Goal: Use online tool/utility: Utilize a website feature to perform a specific function

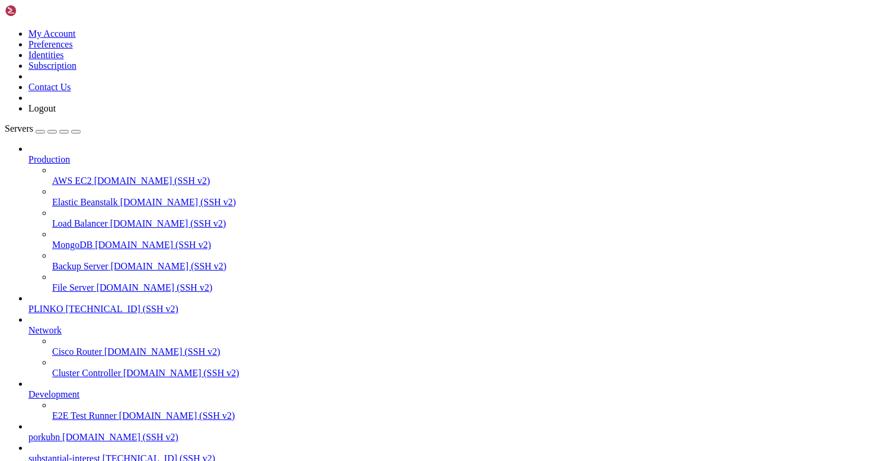
scroll to position [213, 0]
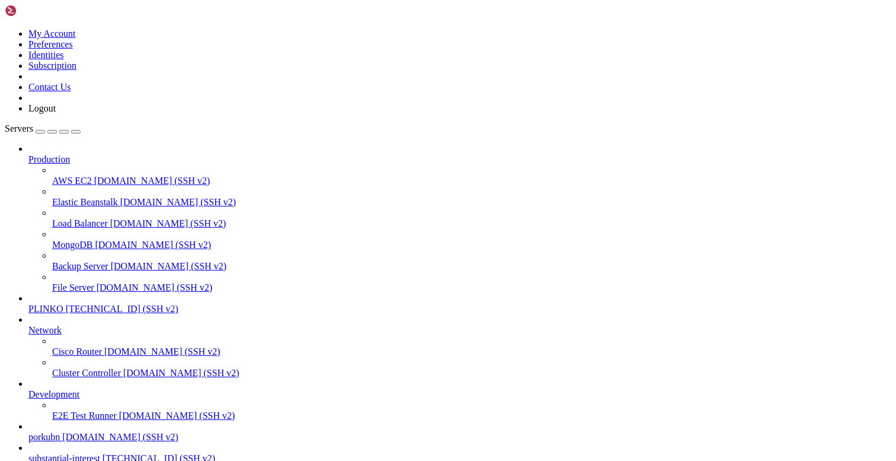
scroll to position [0, 0]
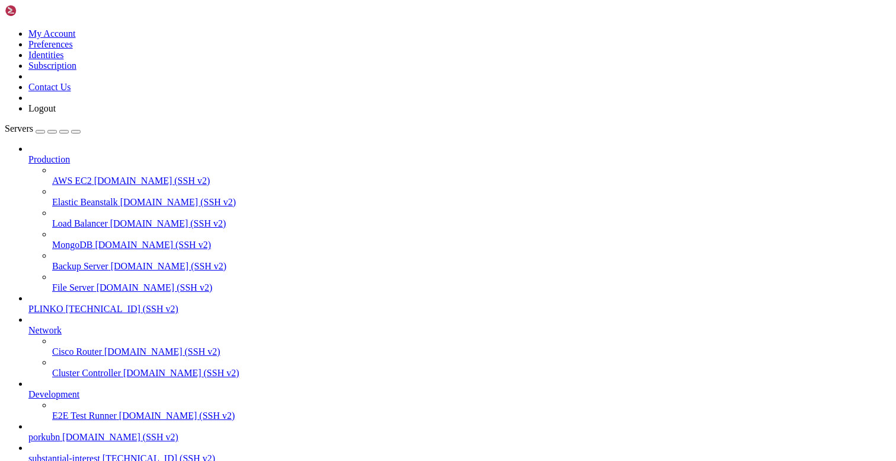
type input "/opt/facebook-etl/partner_fetcher"
type textarea "assert KEITARO_URL and [PERSON_NAME], "KEITARO_URL/KEITARO_TOKEN env required""
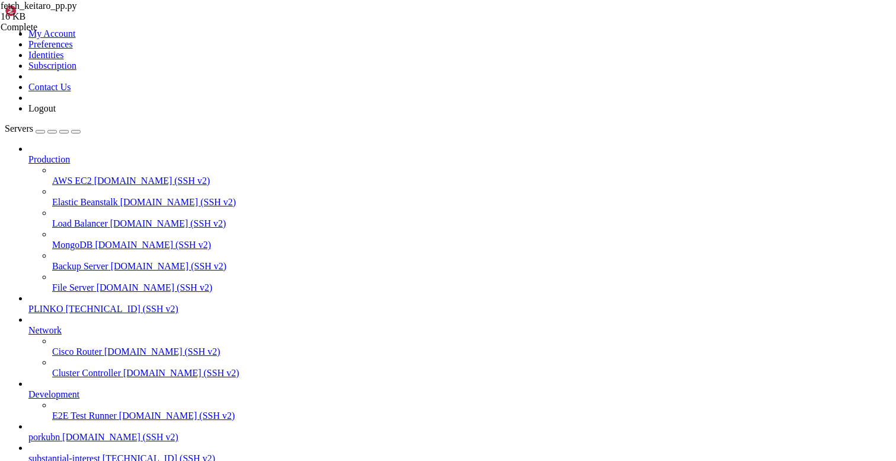
scroll to position [0, 0]
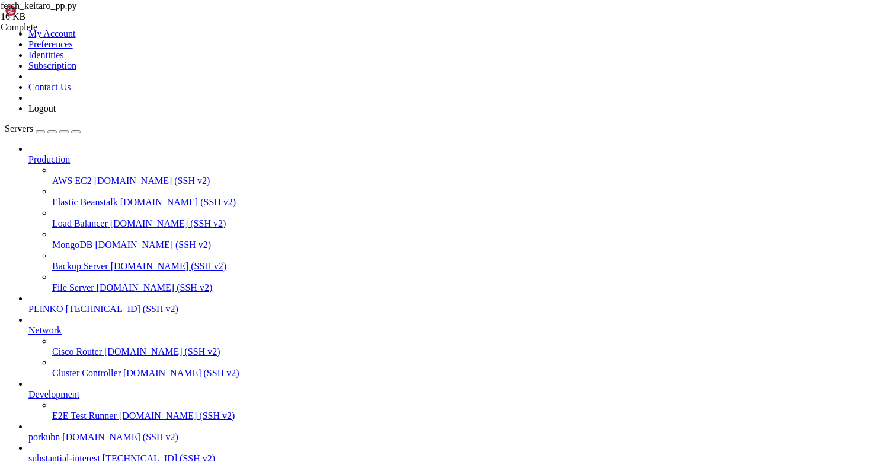
type textarea "SKIP_PLACEHOLDERS = os.getenv("SKIP_PLACEHOLDERS", "1") == "1""
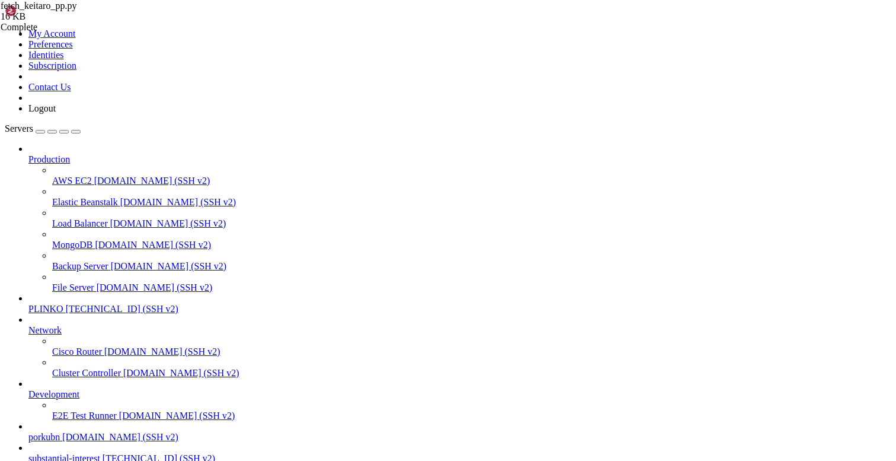
drag, startPoint x: 356, startPoint y: 126, endPoint x: 238, endPoint y: 130, distance: 117.5
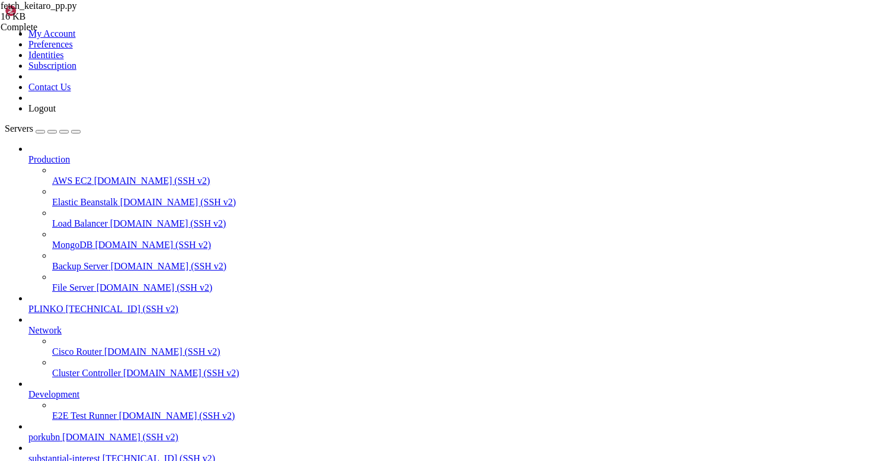
drag, startPoint x: 397, startPoint y: 196, endPoint x: 329, endPoint y: 199, distance: 68.2
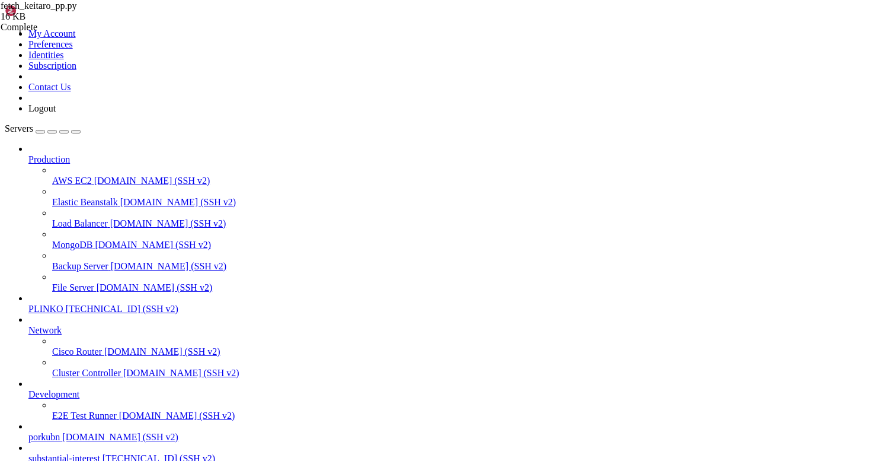
scroll to position [0, 0]
type textarea "main()"
paste textarea
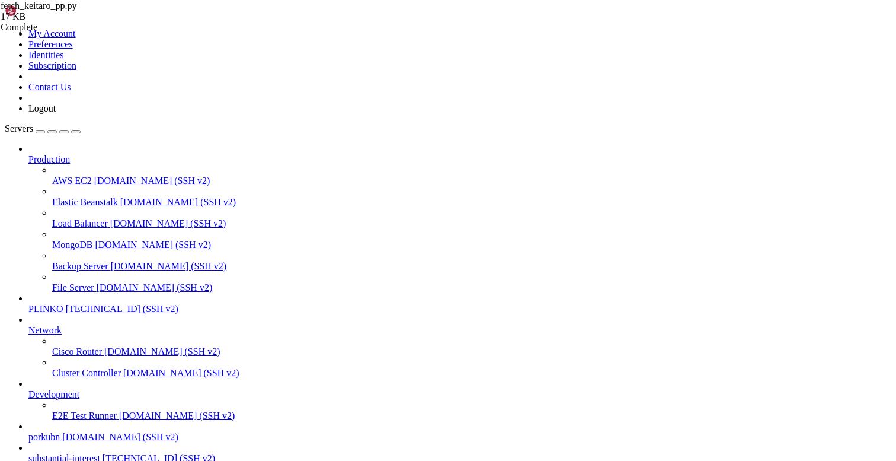
scroll to position [256, 0]
drag, startPoint x: 184, startPoint y: 1010, endPoint x: 10, endPoint y: 818, distance: 259.8
drag, startPoint x: 10, startPoint y: 818, endPoint x: 9, endPoint y: 806, distance: 11.3
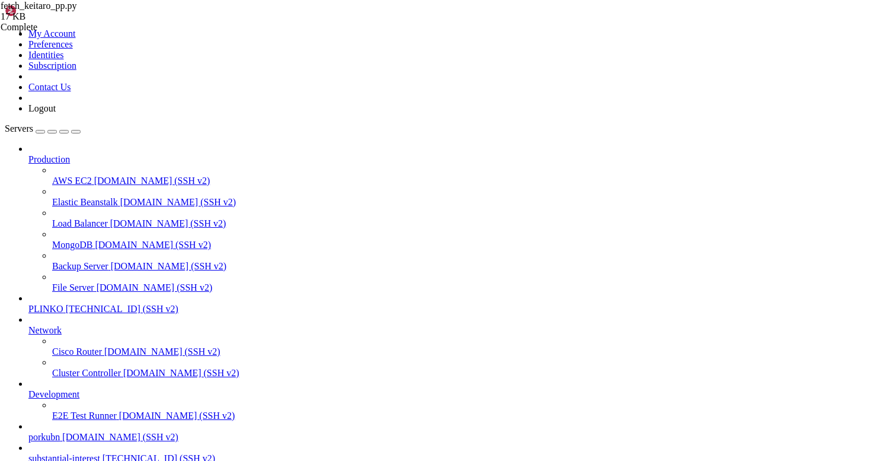
scroll to position [582, 0]
drag, startPoint x: 155, startPoint y: 937, endPoint x: 23, endPoint y: 852, distance: 157.6
drag, startPoint x: 23, startPoint y: 852, endPoint x: 11, endPoint y: 841, distance: 16.4
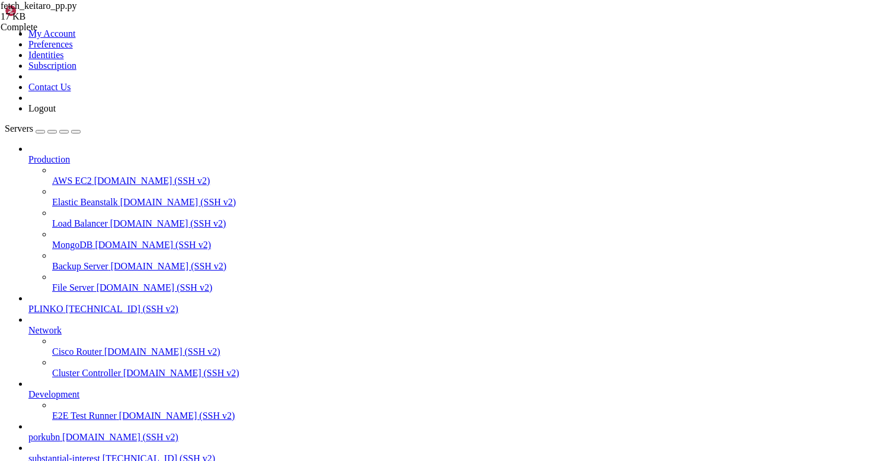
scroll to position [828, 0]
drag, startPoint x: 142, startPoint y: 1060, endPoint x: 12, endPoint y: 930, distance: 184.5
copy div "docker exec \ -e DUMP_TOP=20 \ -e DAY_OVERRIDE=[DATE] \ -e DRY_RUN=0 \ -e ALLOW…"
drag, startPoint x: 104, startPoint y: 917, endPoint x: 11, endPoint y: 858, distance: 110.0
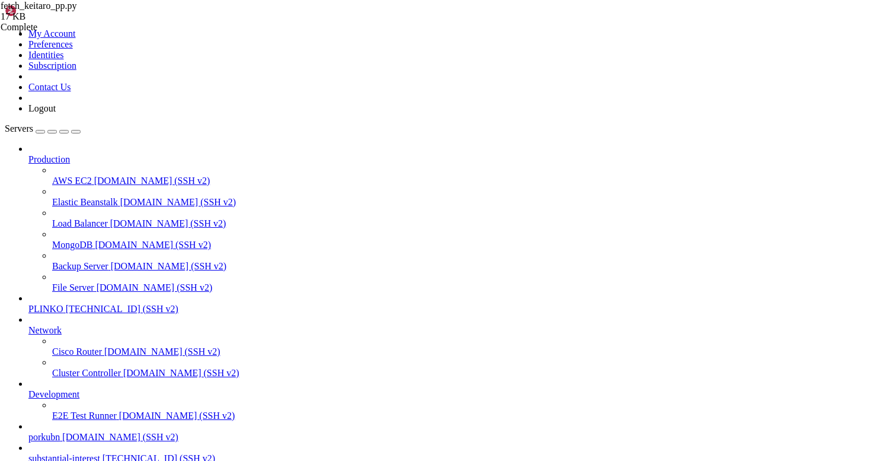
copy div "lore@ipsumdolorsitametco:~# # adipisci EL seddoei temporinci (utlabor-etdolo ma…"
drag, startPoint x: 123, startPoint y: 963, endPoint x: 25, endPoint y: 821, distance: 173.0
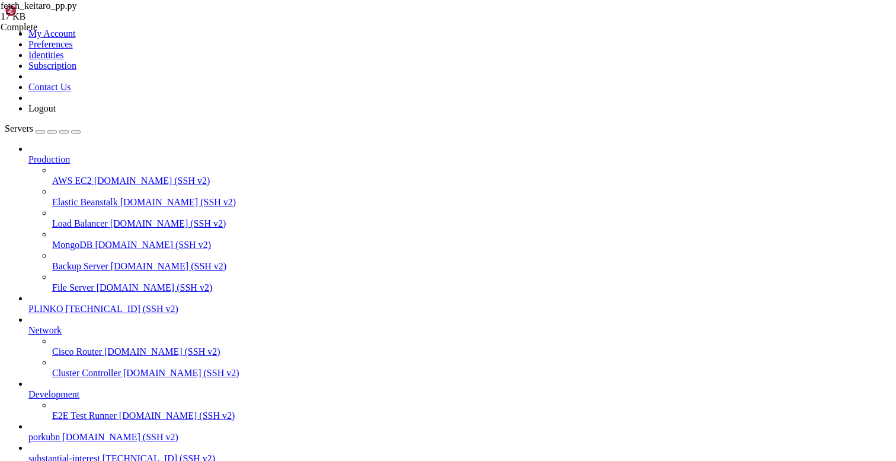
scroll to position [972, 0]
drag, startPoint x: 25, startPoint y: 819, endPoint x: 8, endPoint y: 757, distance: 65.0
drag, startPoint x: 25, startPoint y: 847, endPoint x: 9, endPoint y: 774, distance: 74.5
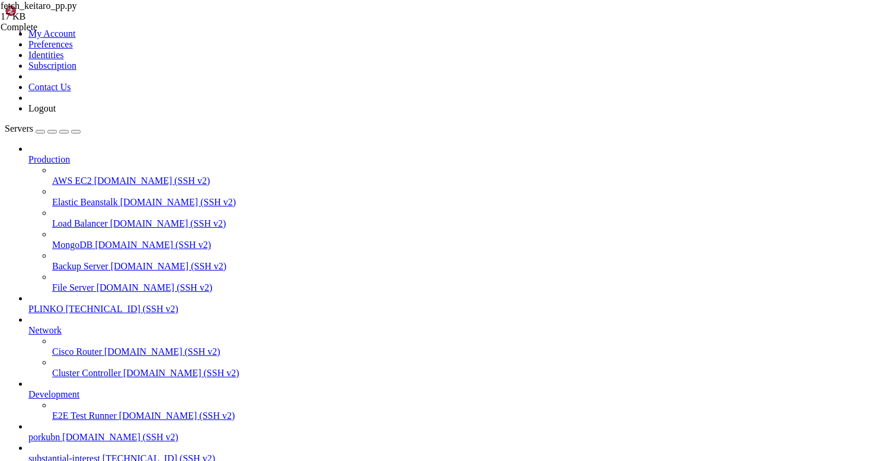
copy div "lore@ipsumdolorsitametco:~# # adipisci EL seddoei temporinci (utlabor-etdolo ma…"
